Goal: Find specific page/section: Find specific page/section

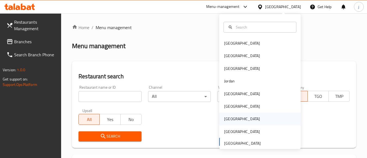
click at [228, 117] on div "[GEOGRAPHIC_DATA]" at bounding box center [242, 119] width 36 height 6
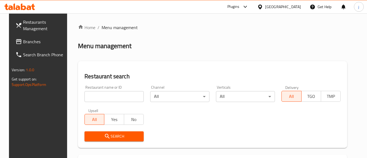
click at [239, 8] on div "Plugins" at bounding box center [233, 7] width 12 height 7
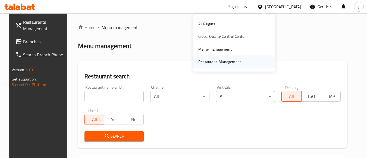
click at [214, 61] on div "Restaurant-Management" at bounding box center [219, 62] width 43 height 6
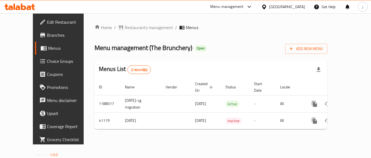
click at [298, 6] on div "[GEOGRAPHIC_DATA]" at bounding box center [287, 7] width 36 height 6
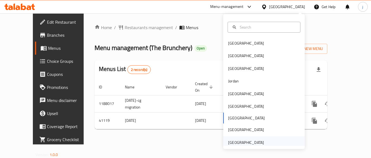
click at [254, 141] on div "[GEOGRAPHIC_DATA]" at bounding box center [246, 142] width 36 height 6
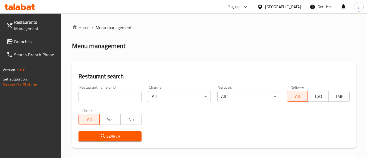
click at [33, 42] on span "Branches" at bounding box center [35, 41] width 43 height 7
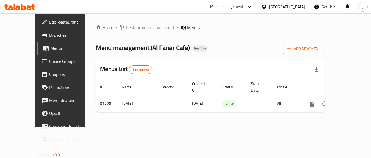
click at [297, 4] on div "[GEOGRAPHIC_DATA]" at bounding box center [287, 7] width 36 height 6
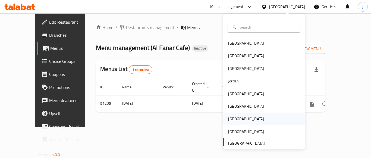
click at [233, 116] on div "[GEOGRAPHIC_DATA]" at bounding box center [246, 119] width 36 height 6
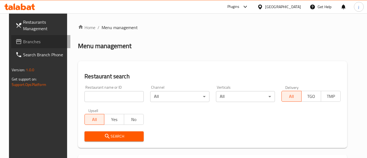
click at [31, 36] on link "Branches" at bounding box center [40, 41] width 59 height 13
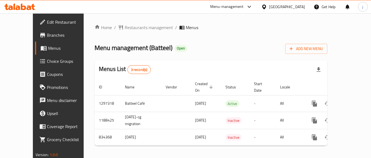
click at [306, 5] on div "[GEOGRAPHIC_DATA]" at bounding box center [283, 6] width 52 height 13
click at [296, 7] on div "Qatar" at bounding box center [287, 7] width 36 height 6
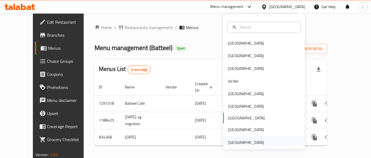
click at [247, 141] on div "[GEOGRAPHIC_DATA]" at bounding box center [246, 142] width 36 height 6
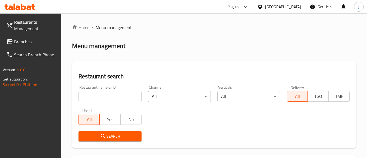
click at [234, 7] on div "Plugins" at bounding box center [233, 7] width 12 height 7
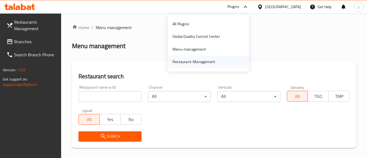
click at [201, 62] on div "Restaurant-Management" at bounding box center [193, 62] width 43 height 6
